Goal: Communication & Community: Answer question/provide support

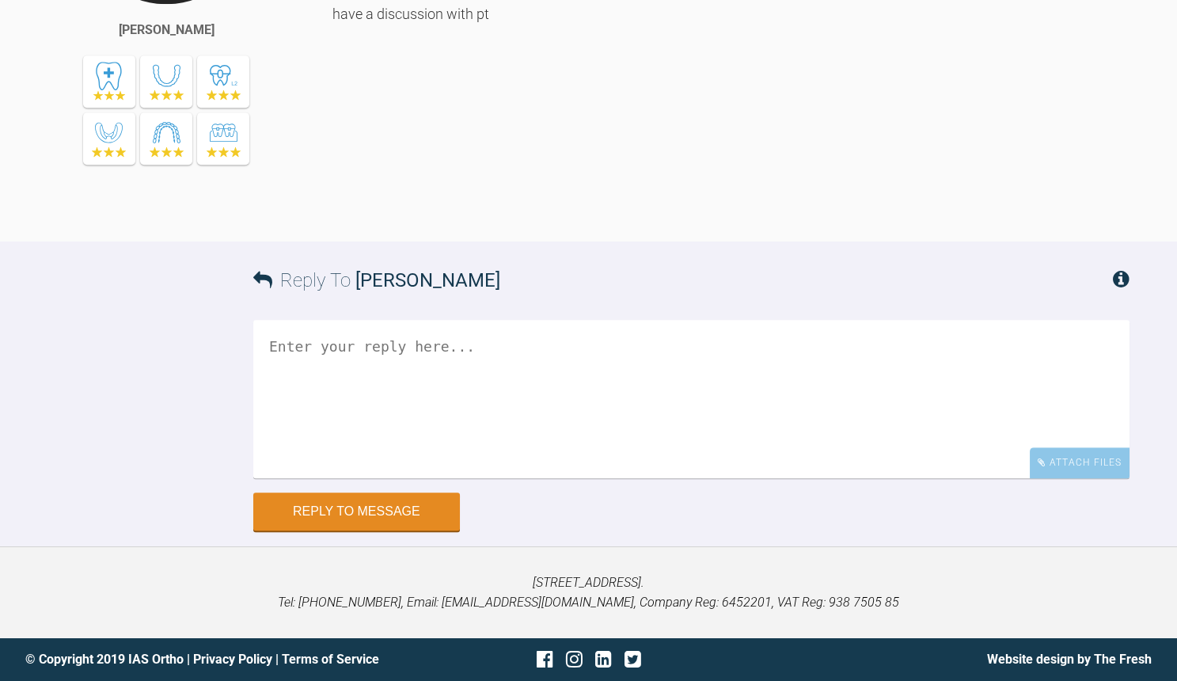
scroll to position [3677, 0]
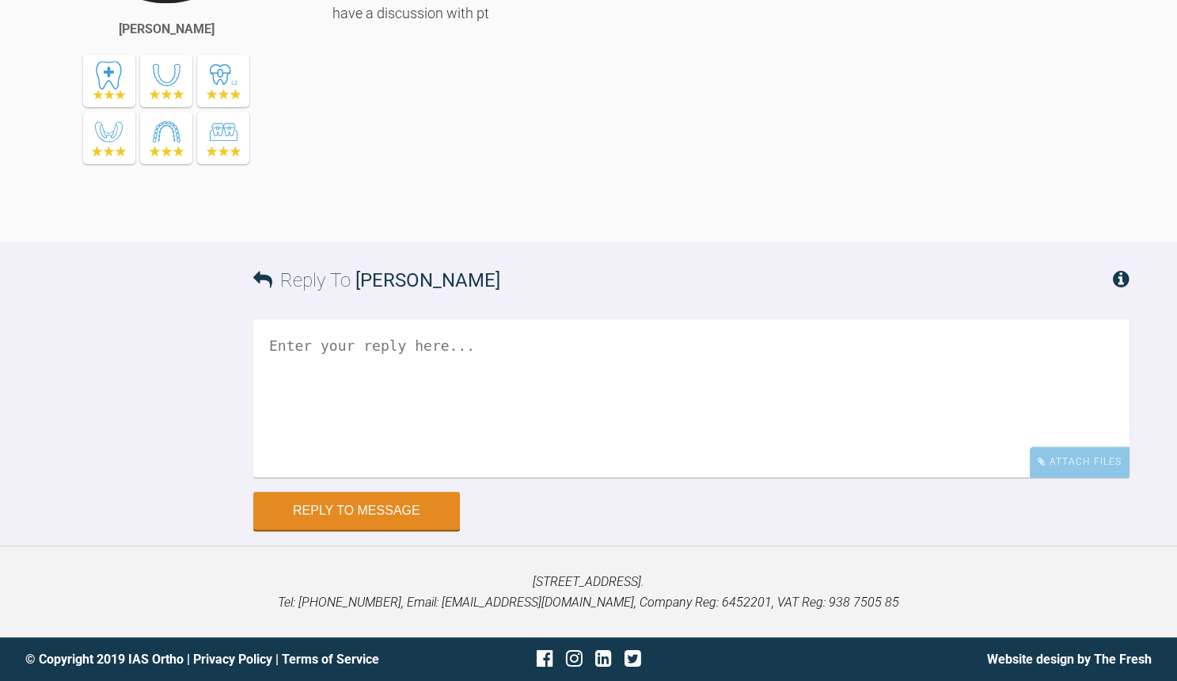
click at [637, 477] on textarea at bounding box center [691, 398] width 876 height 158
type textarea "I"
type textarea "o"
click at [720, 477] on textarea "OK thanks - so ideal is R side upper and lower pre-molar xla - fixed" at bounding box center [691, 398] width 876 height 158
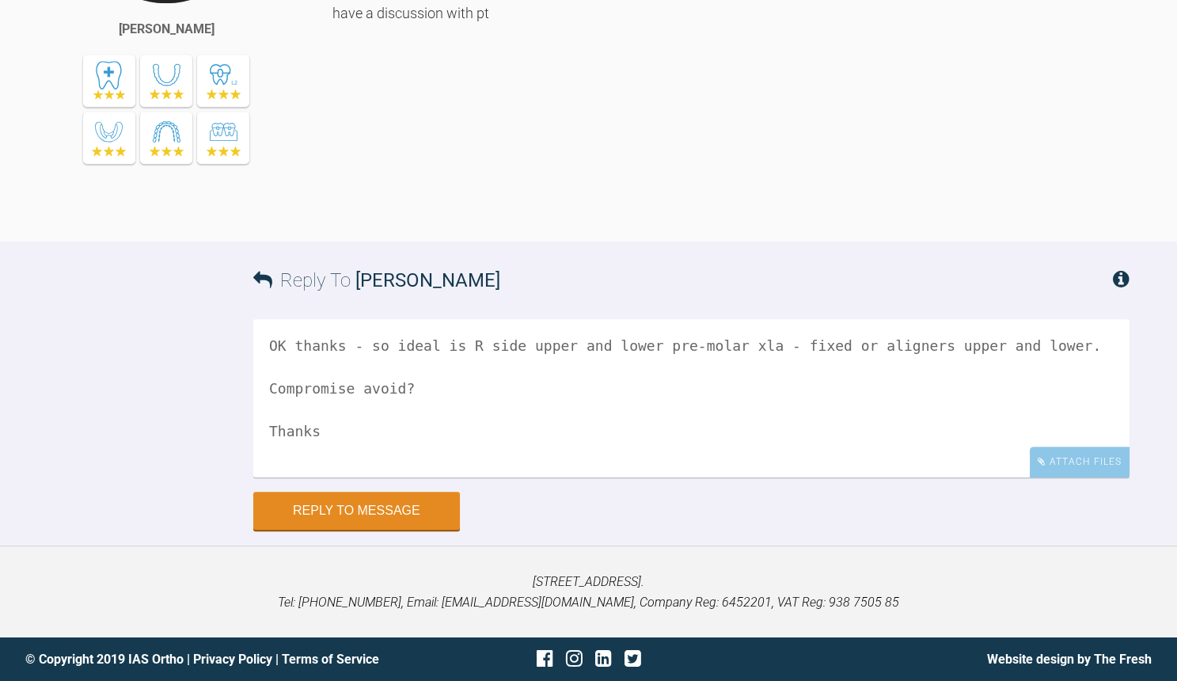
click at [384, 477] on textarea "OK thanks - so ideal is R side upper and lower pre-molar xla - fixed or aligner…" at bounding box center [691, 398] width 876 height 158
type textarea "OK thanks - so ideal is R side upper and lower pre-molar xla - fixed or aligner…"
click at [366, 531] on button "Reply to Message" at bounding box center [356, 512] width 207 height 38
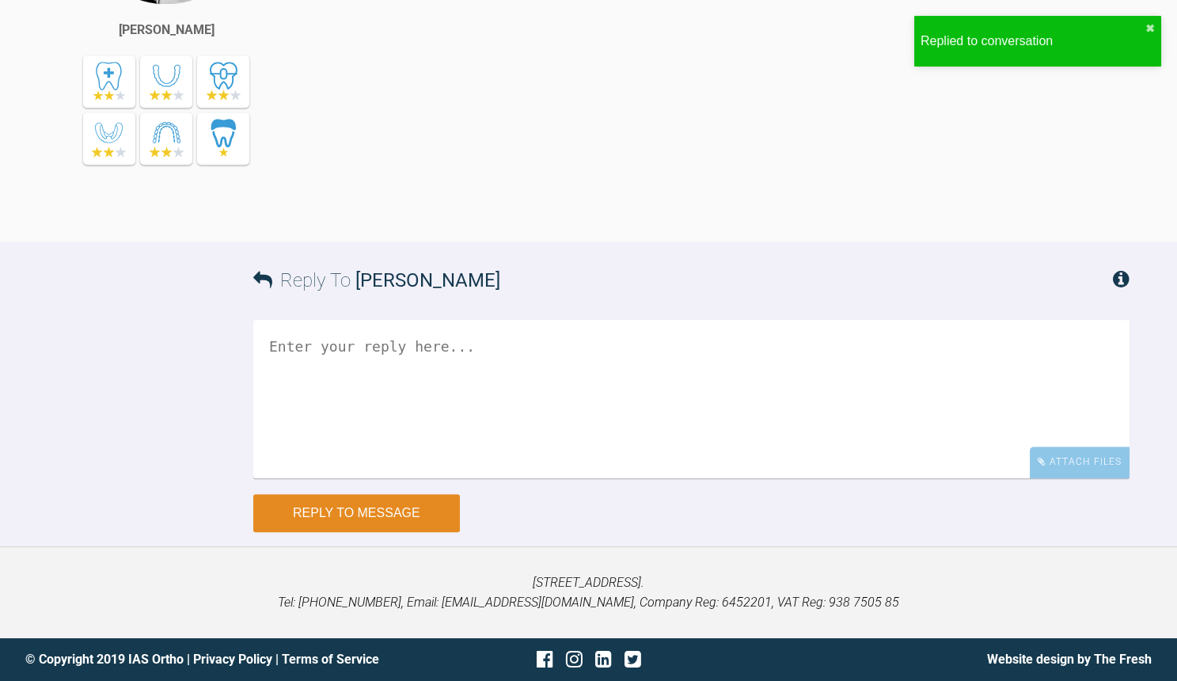
scroll to position [4271, 0]
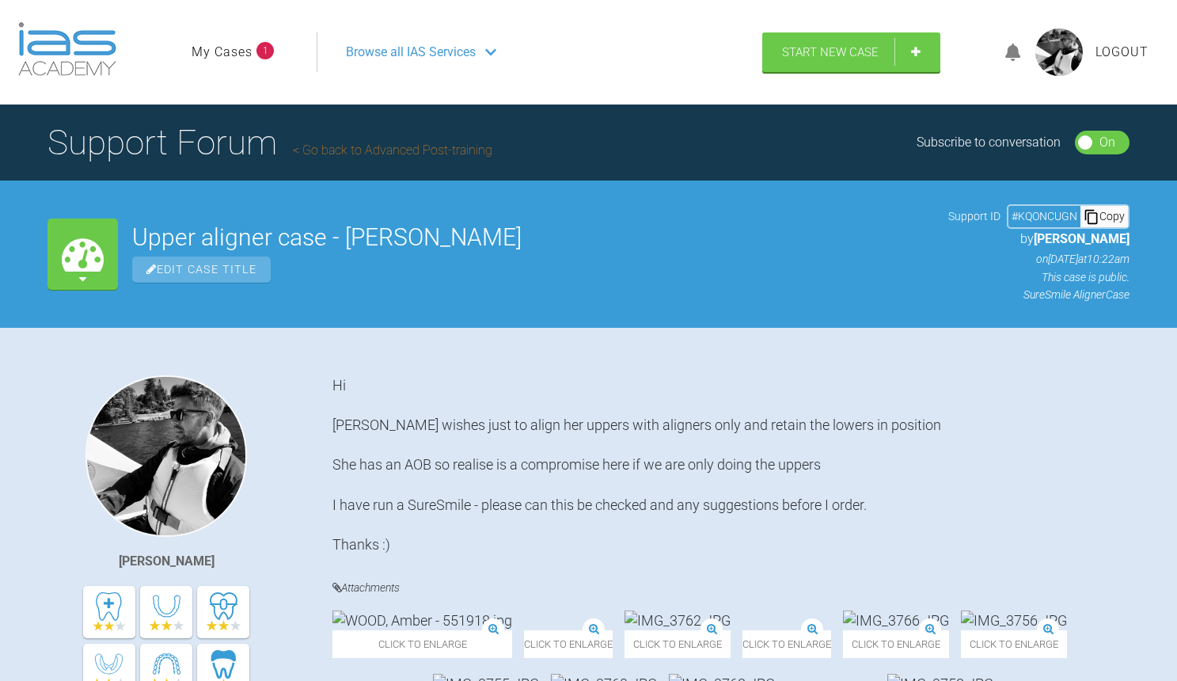
scroll to position [4286, 0]
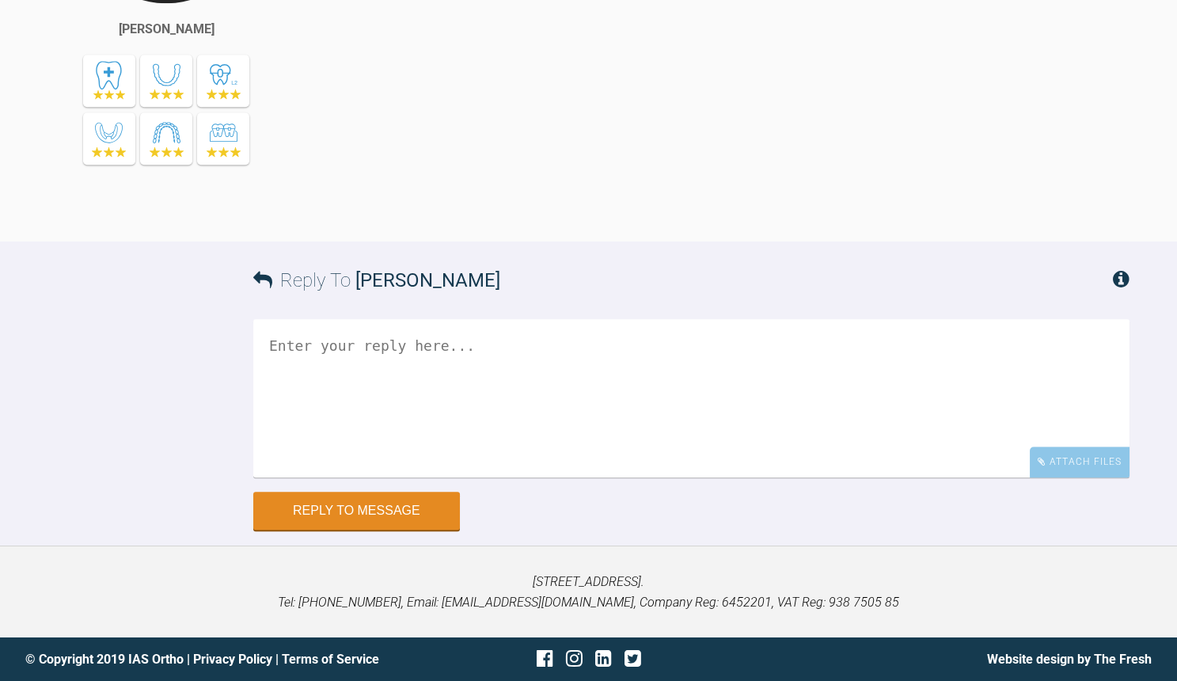
click at [575, 400] on textarea at bounding box center [691, 398] width 876 height 158
click at [298, 346] on textarea "But you seem more concerned about just" at bounding box center [691, 398] width 876 height 158
click at [513, 350] on textarea "You seem more concerned about just" at bounding box center [691, 398] width 876 height 158
click at [602, 345] on textarea "You seem more concerned about just doing the upper as I read into it..?" at bounding box center [691, 398] width 876 height 158
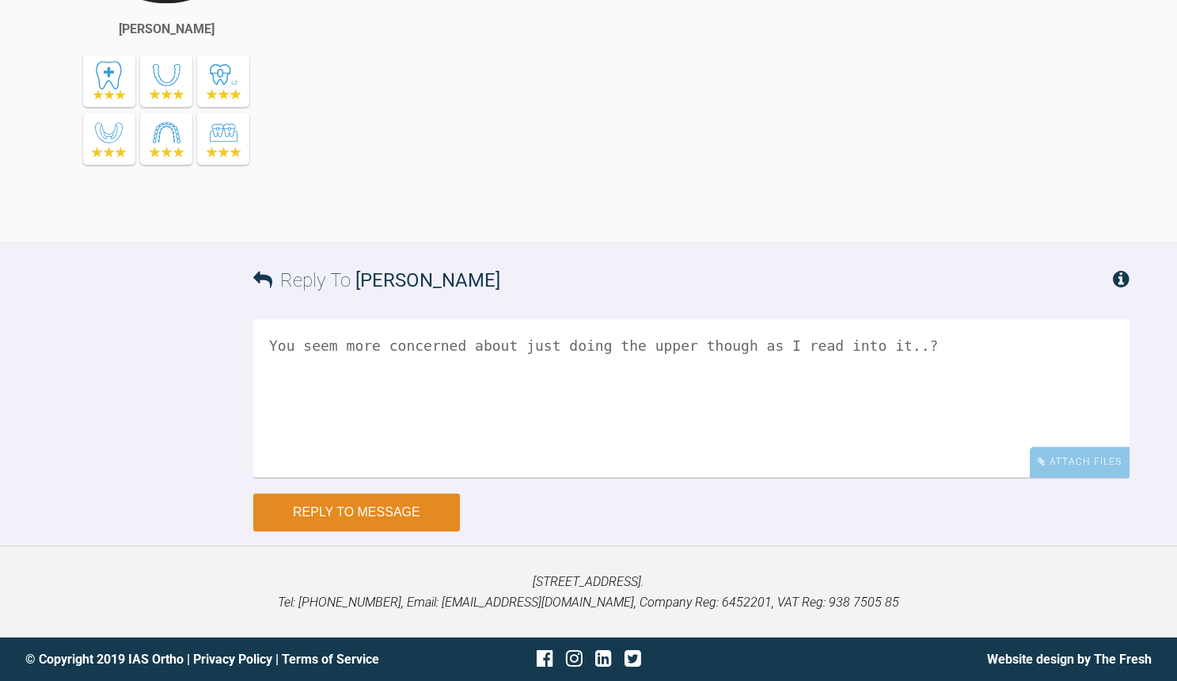
type textarea "You seem more concerned about just doing the upper though as I read into it..?"
click at [412, 520] on button "Reply to Message" at bounding box center [356, 512] width 207 height 38
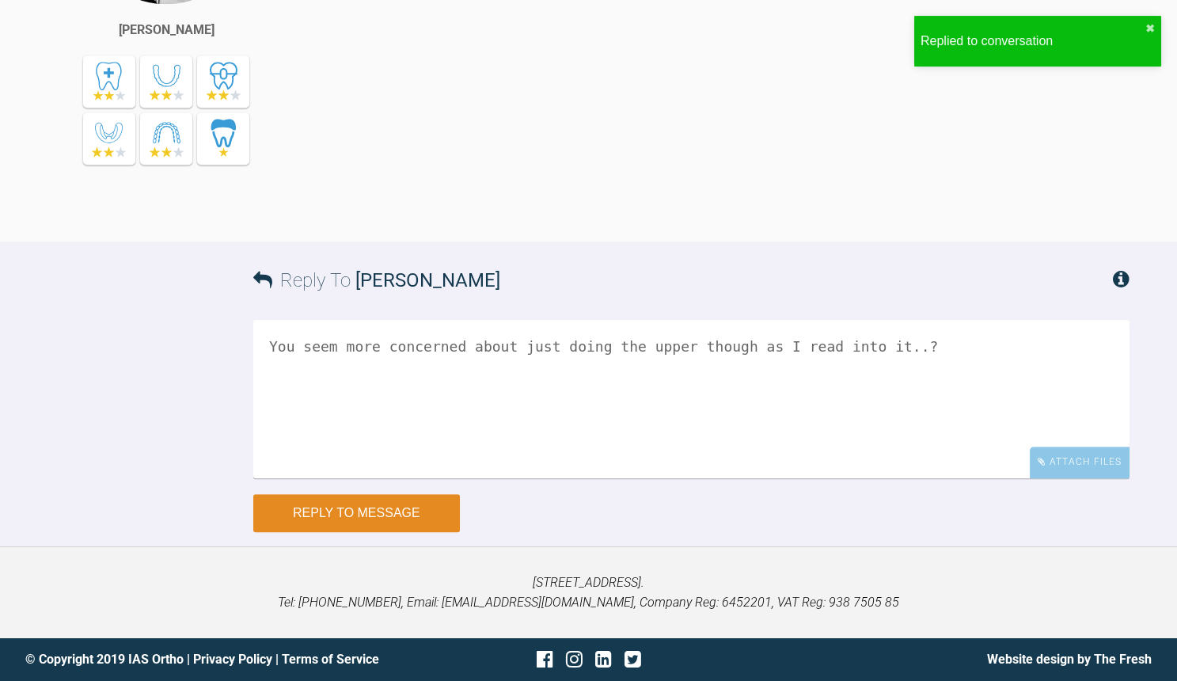
scroll to position [5362, 0]
